Goal: Task Accomplishment & Management: Manage account settings

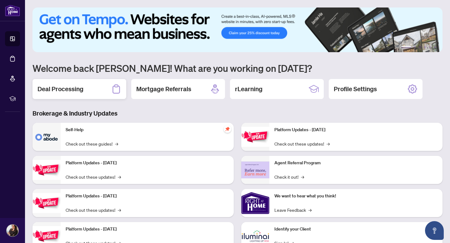
click at [117, 89] on icon at bounding box center [116, 89] width 10 height 10
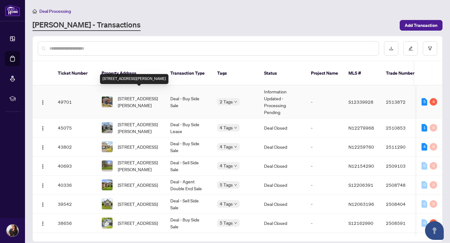
click at [138, 97] on span "[STREET_ADDRESS][PERSON_NAME]" at bounding box center [139, 102] width 42 height 14
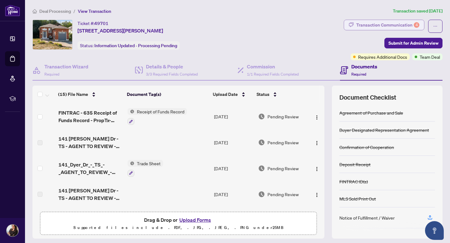
click at [392, 24] on div "Transaction Communication 4" at bounding box center [387, 25] width 63 height 10
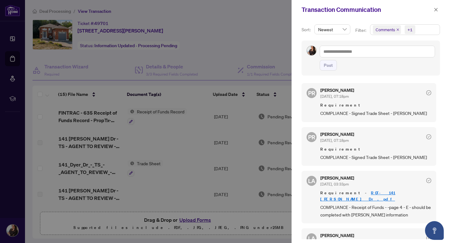
click at [179, 141] on div at bounding box center [225, 121] width 450 height 243
click at [435, 10] on icon "close" at bounding box center [435, 9] width 4 height 4
